Goal: Navigation & Orientation: Find specific page/section

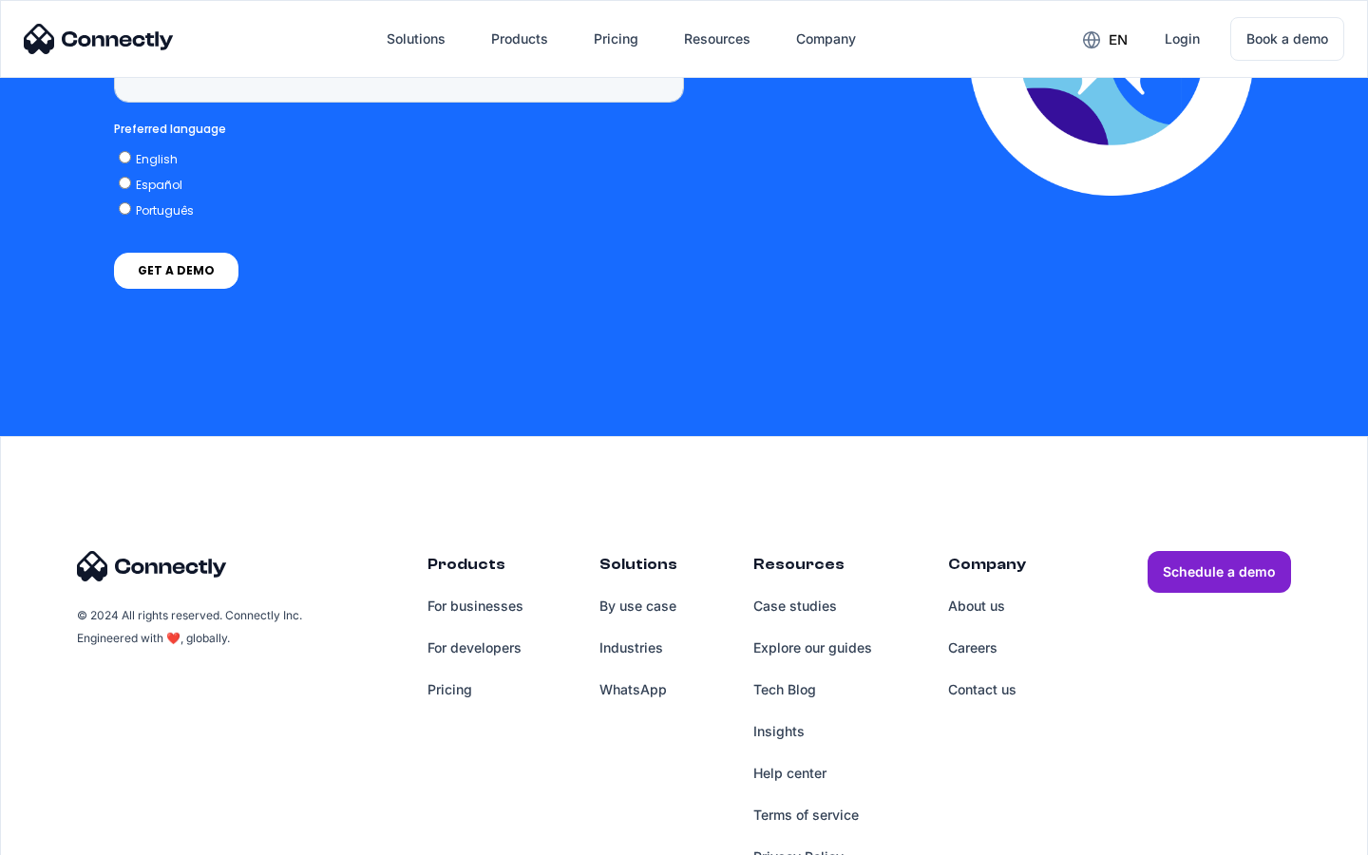
scroll to position [4836, 0]
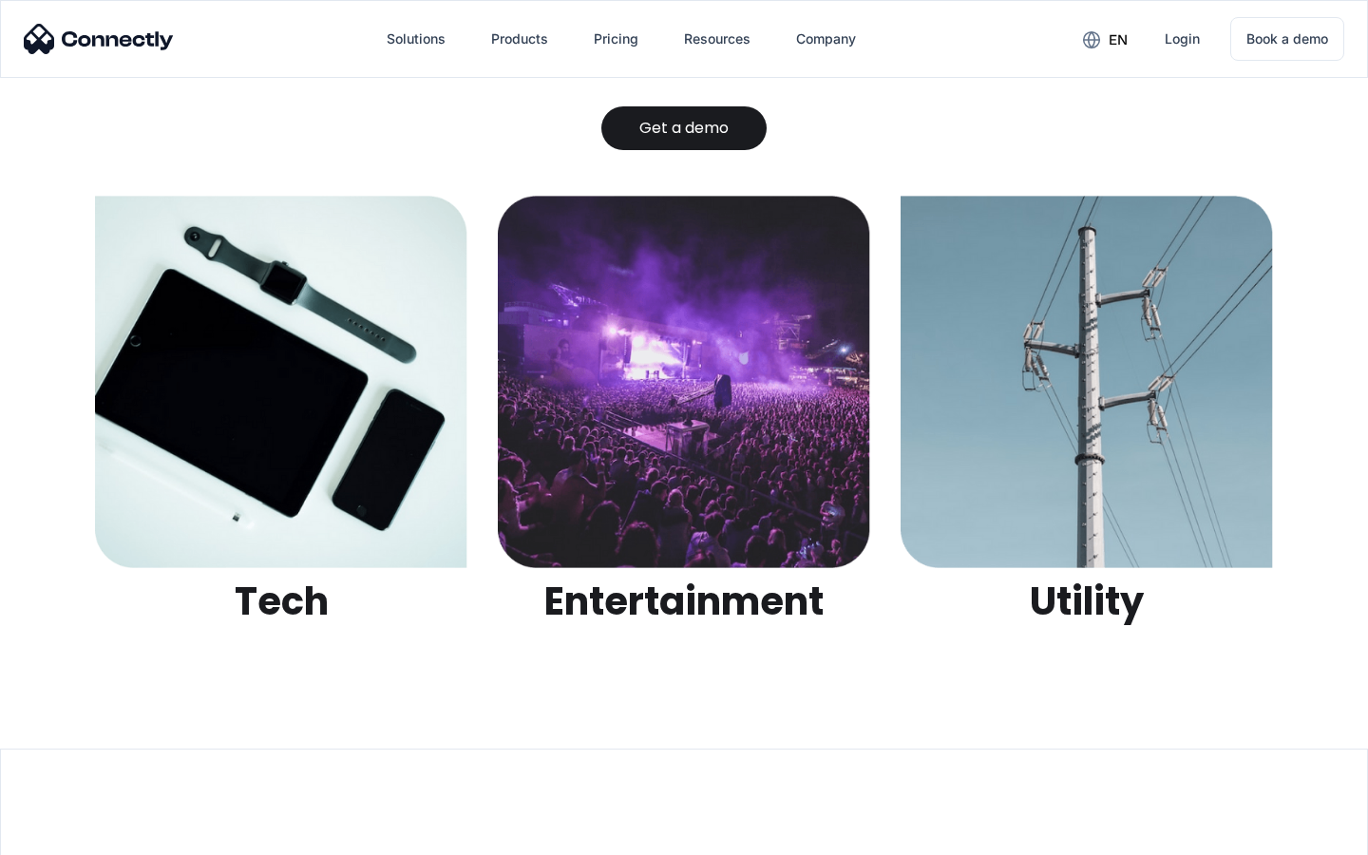
scroll to position [5992, 0]
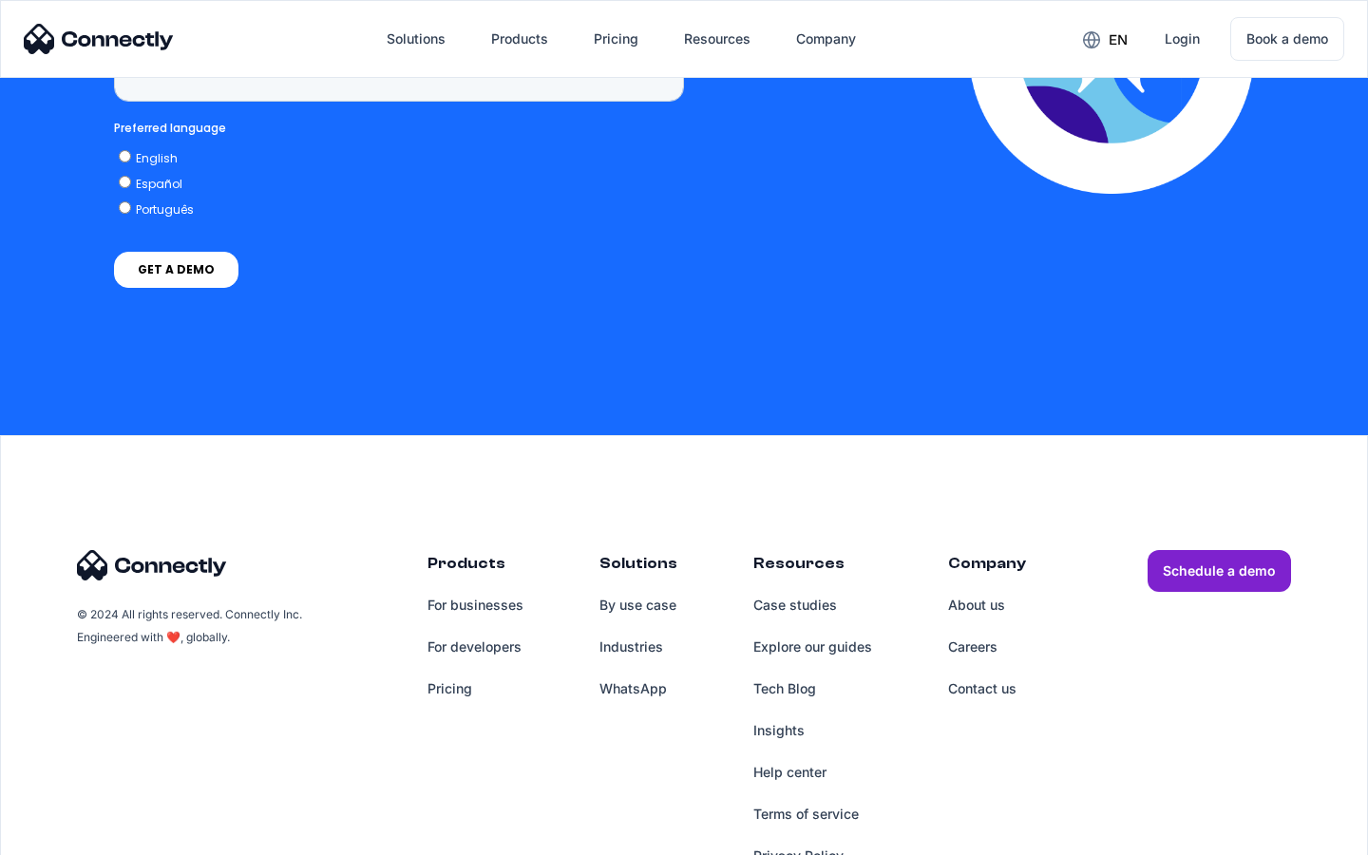
scroll to position [5539, 0]
